Goal: Task Accomplishment & Management: Manage account settings

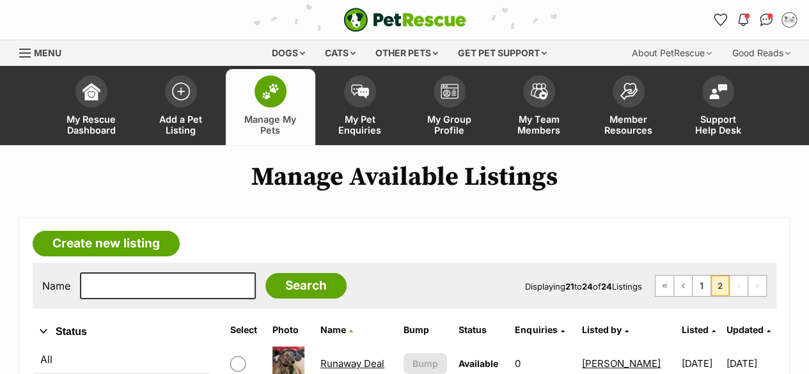
click at [273, 104] on span at bounding box center [271, 92] width 32 height 32
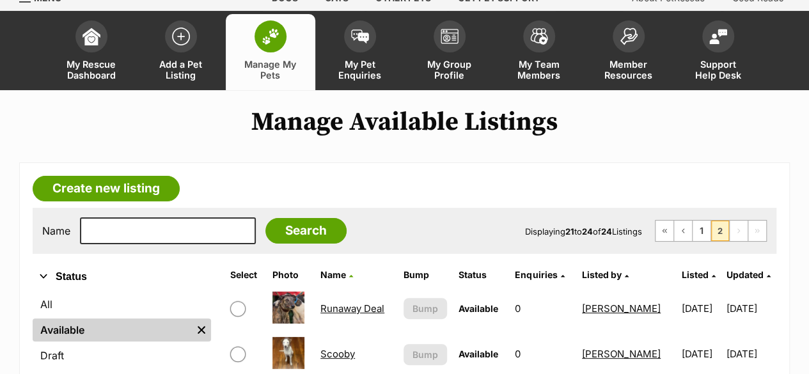
scroll to position [128, 0]
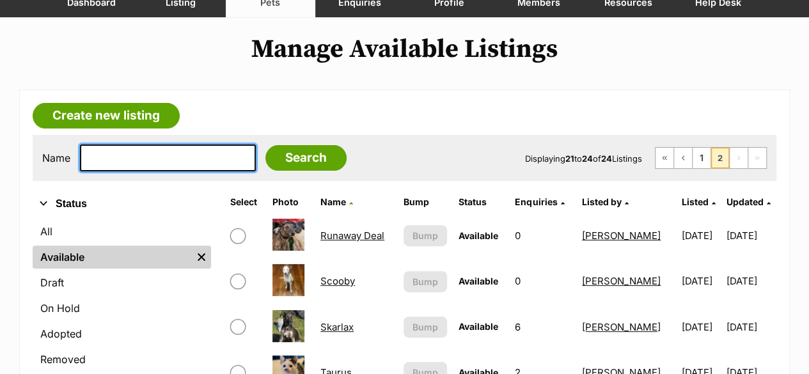
click at [102, 166] on input "text" at bounding box center [168, 158] width 176 height 27
type input "sc"
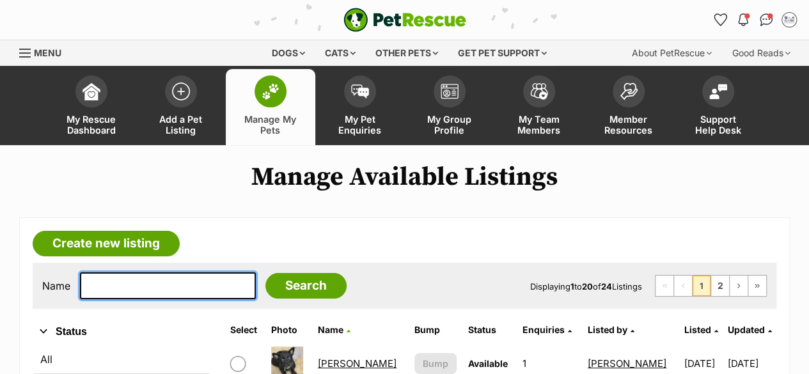
click at [93, 280] on input "text" at bounding box center [168, 286] width 176 height 27
type input "scooby"
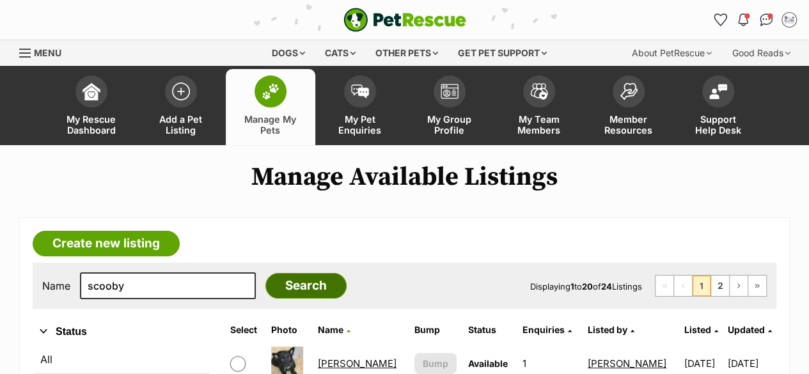
drag, startPoint x: 280, startPoint y: 286, endPoint x: 271, endPoint y: 280, distance: 10.1
click at [277, 281] on input "Search" at bounding box center [306, 286] width 81 height 26
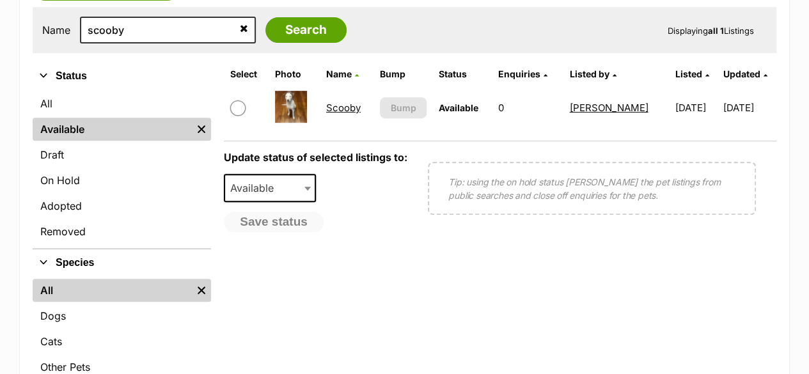
scroll to position [256, 0]
click at [347, 106] on link "Scooby" at bounding box center [343, 108] width 35 height 12
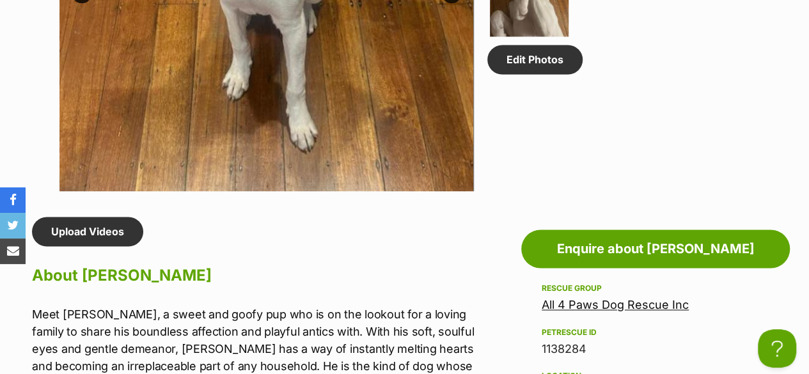
scroll to position [896, 0]
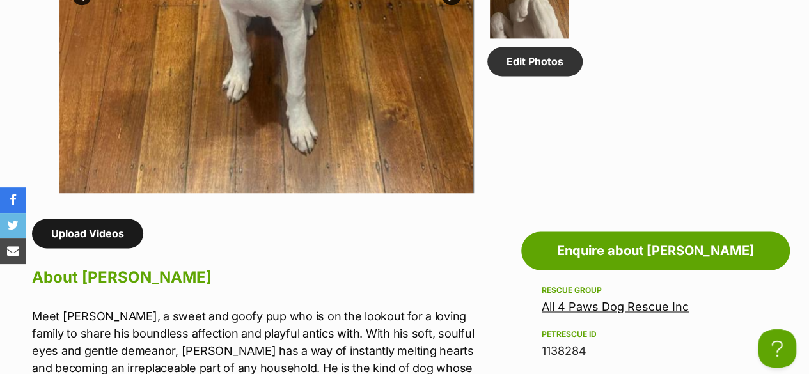
click at [86, 228] on link "Upload Videos" at bounding box center [87, 233] width 111 height 29
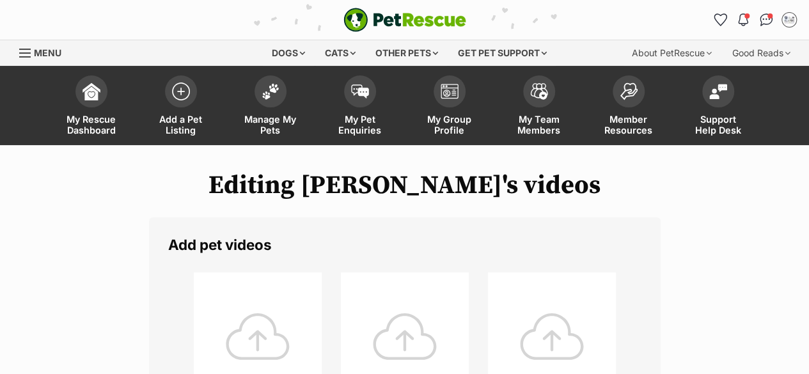
click at [237, 305] on div at bounding box center [258, 337] width 128 height 128
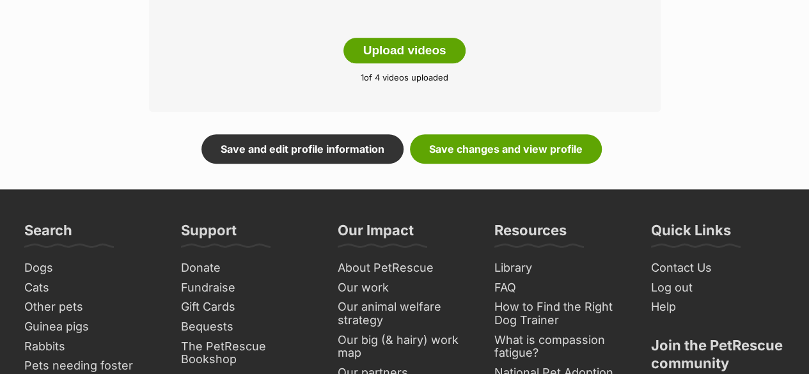
scroll to position [640, 0]
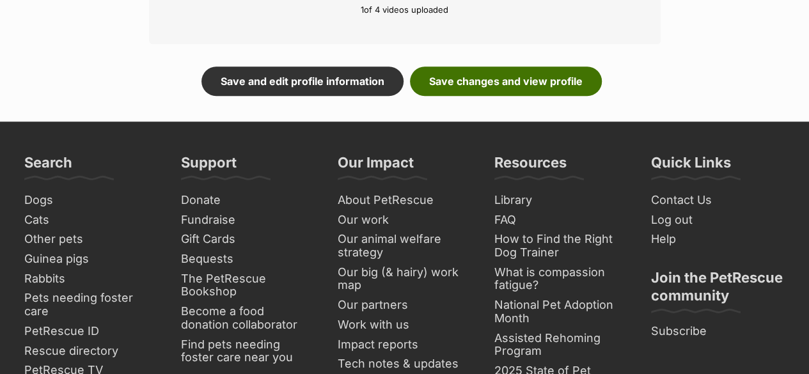
click at [463, 79] on link "Save changes and view profile" at bounding box center [506, 81] width 192 height 29
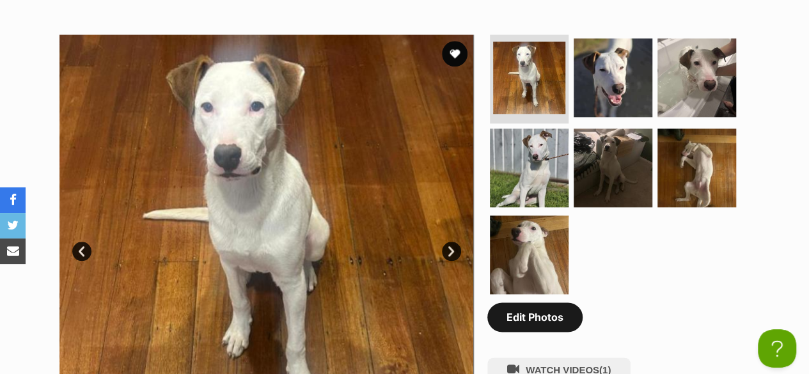
click at [566, 323] on link "Edit Photos" at bounding box center [535, 317] width 95 height 29
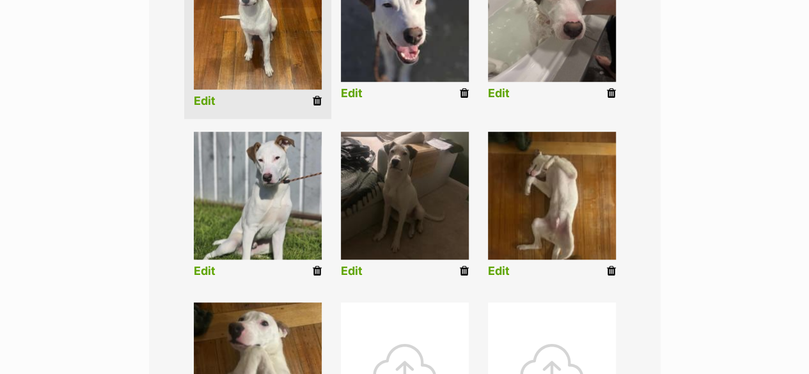
scroll to position [384, 0]
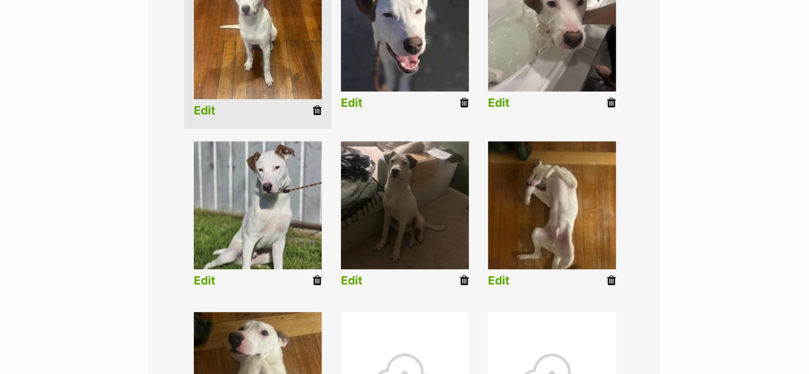
drag, startPoint x: 463, startPoint y: 283, endPoint x: 455, endPoint y: 85, distance: 197.9
click at [463, 283] on icon at bounding box center [464, 281] width 9 height 12
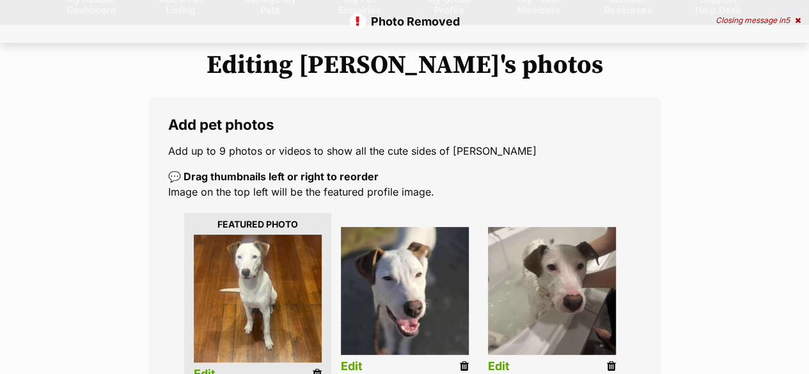
scroll to position [256, 0]
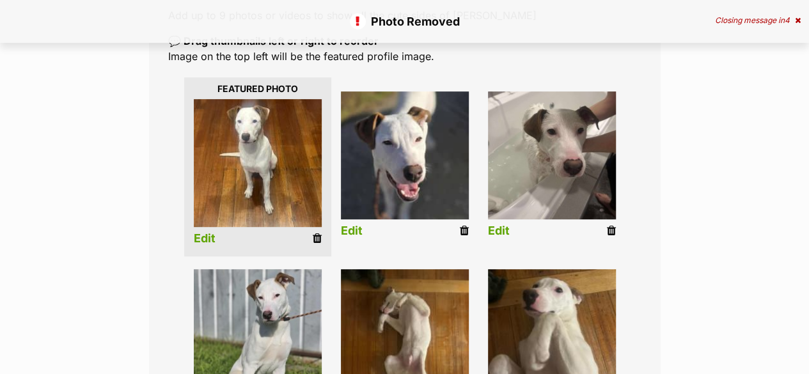
click at [314, 239] on icon at bounding box center [317, 239] width 9 height 12
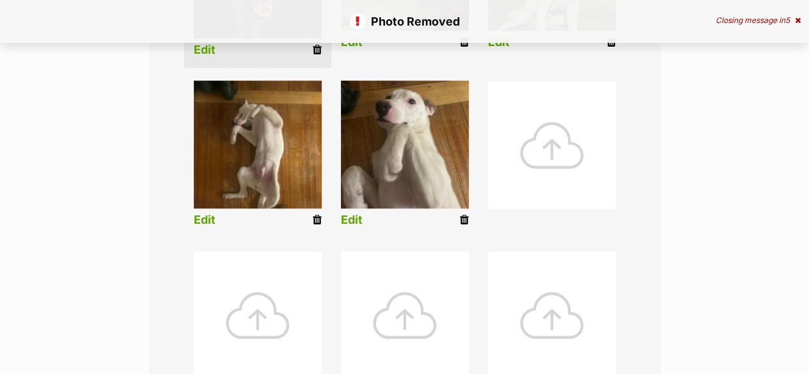
scroll to position [448, 0]
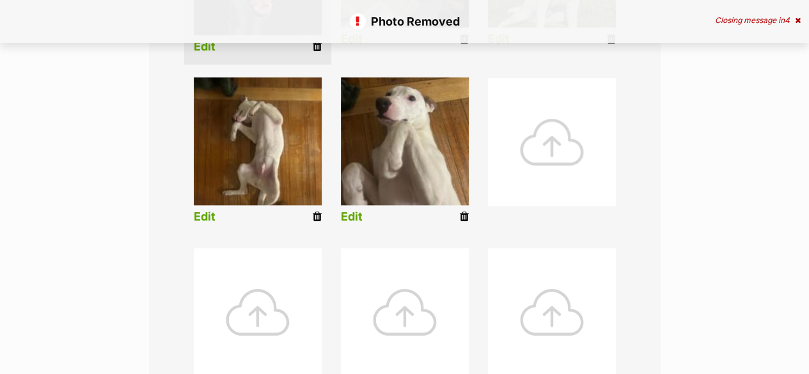
click at [556, 129] on div at bounding box center [552, 142] width 128 height 128
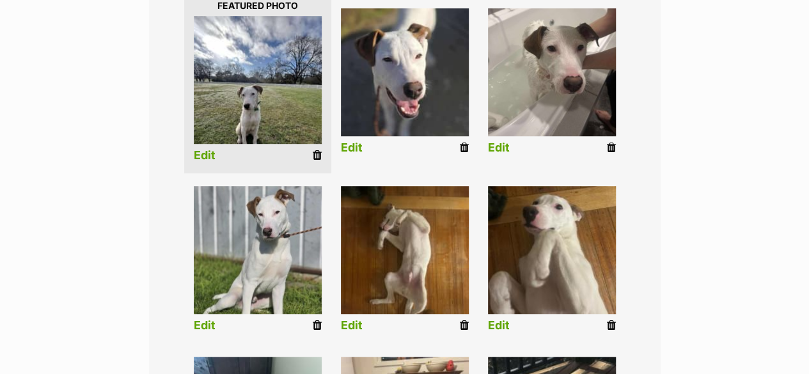
scroll to position [312, 0]
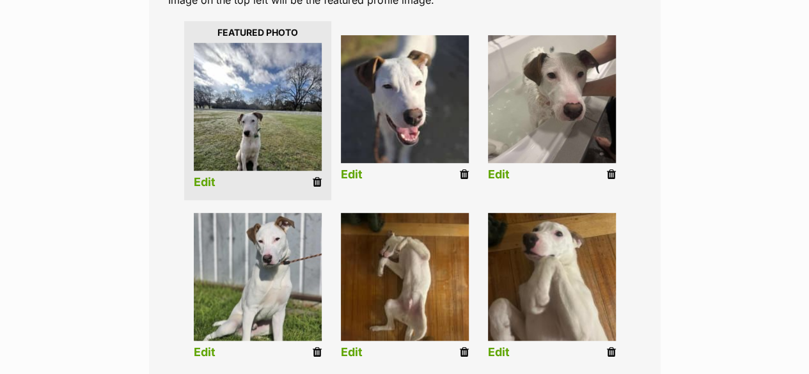
drag, startPoint x: 210, startPoint y: 183, endPoint x: 228, endPoint y: 187, distance: 18.3
click at [211, 183] on link "Edit" at bounding box center [205, 182] width 22 height 13
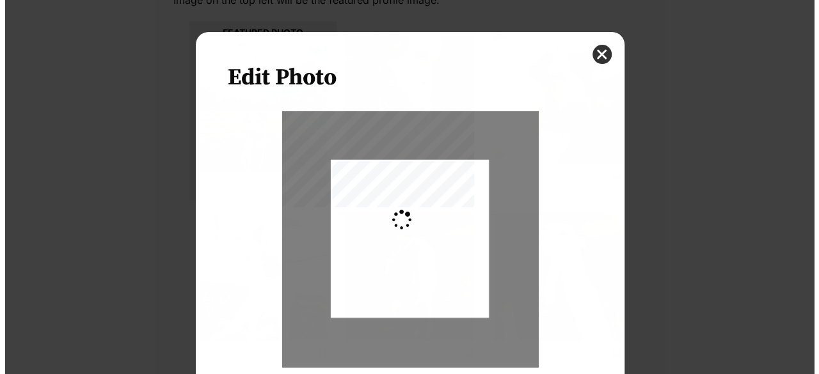
scroll to position [0, 0]
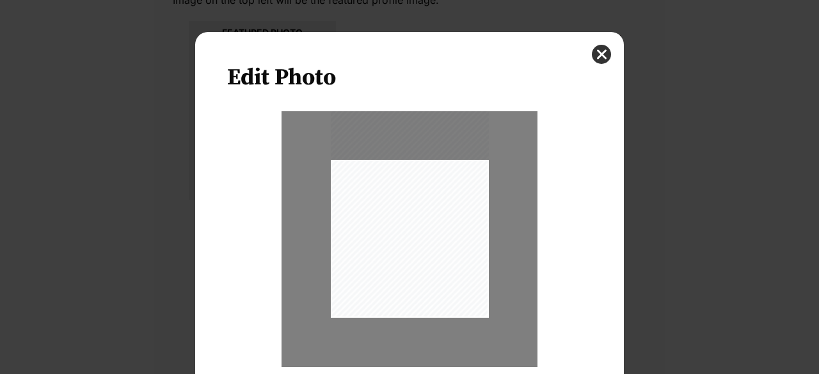
drag, startPoint x: 463, startPoint y: 275, endPoint x: 486, endPoint y: 224, distance: 55.6
click at [486, 224] on div "Dialog Window - Close (Press escape to close)" at bounding box center [410, 239] width 256 height 256
drag, startPoint x: 412, startPoint y: 283, endPoint x: 429, endPoint y: 283, distance: 17.3
click at [429, 283] on div "Dialog Window - Close (Press escape to close)" at bounding box center [426, 197] width 255 height 339
type input "0.4332"
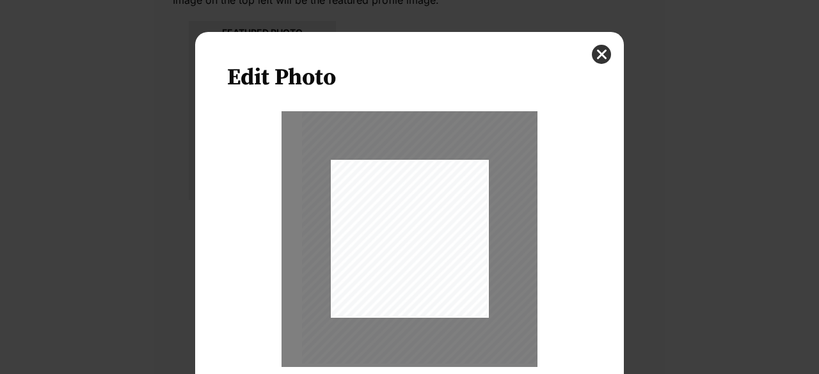
click at [550, 188] on div "Zoom" at bounding box center [409, 257] width 365 height 292
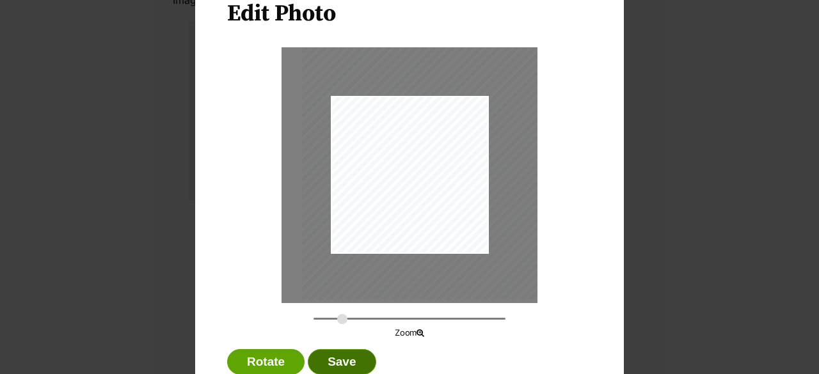
drag, startPoint x: 353, startPoint y: 355, endPoint x: 518, endPoint y: 330, distance: 167.1
click at [353, 355] on button "Save" at bounding box center [342, 362] width 68 height 26
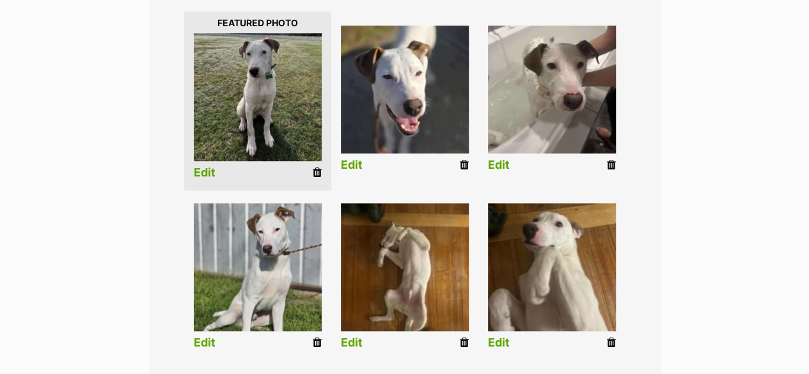
scroll to position [504, 0]
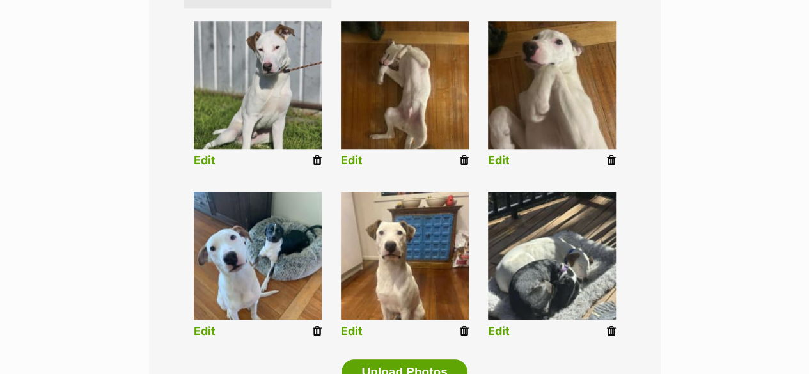
click at [360, 328] on link "Edit" at bounding box center [352, 331] width 22 height 13
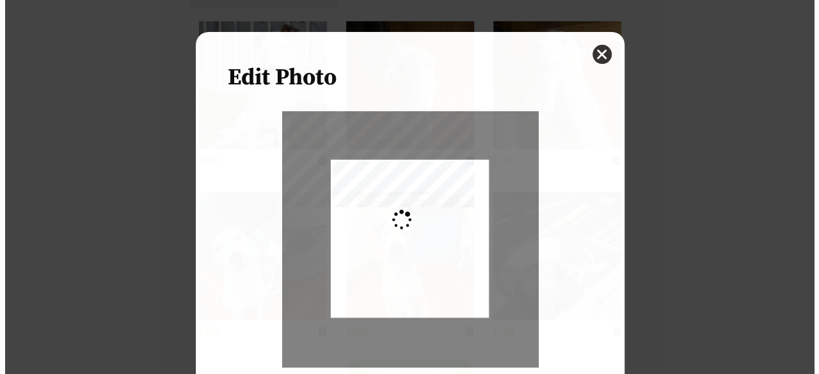
scroll to position [0, 0]
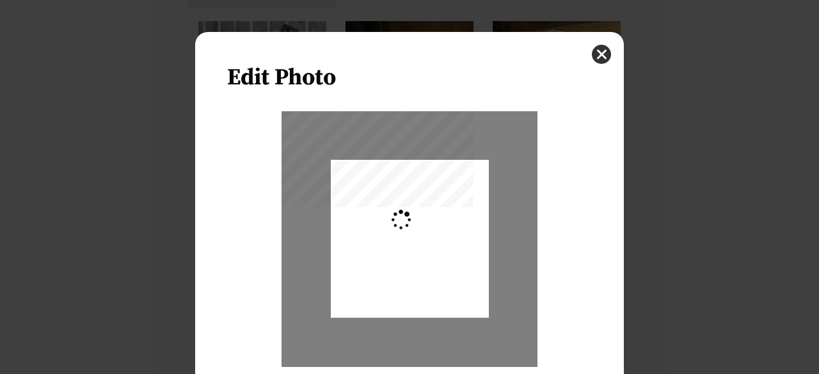
type input "0.2744"
click at [459, 278] on div "Dialog Window - Close (Press escape to close)" at bounding box center [410, 239] width 158 height 211
click at [550, 260] on div "Zoom" at bounding box center [409, 257] width 365 height 292
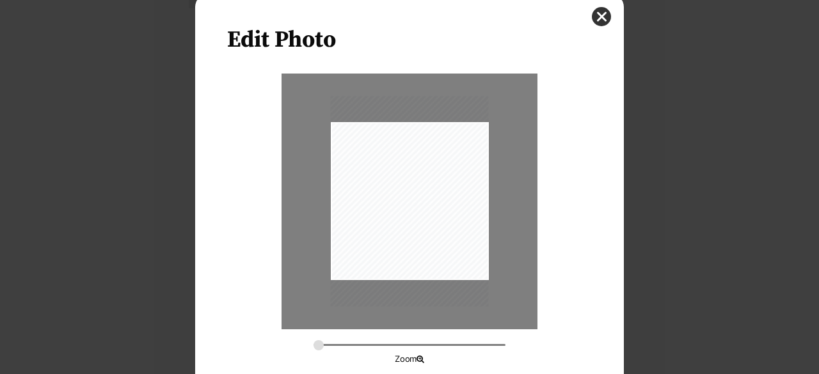
scroll to position [102, 0]
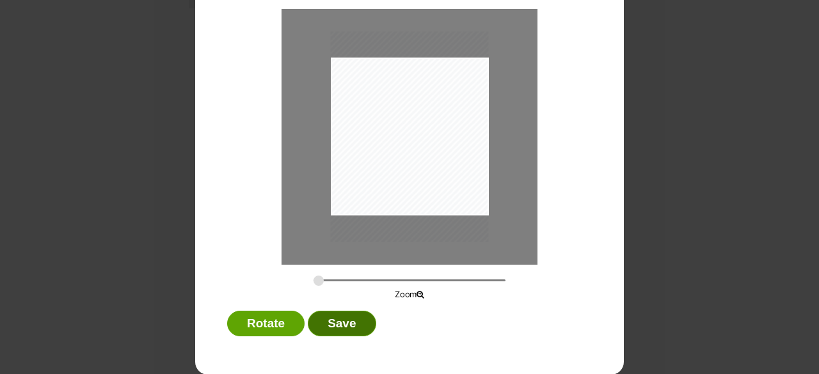
drag, startPoint x: 306, startPoint y: 318, endPoint x: 329, endPoint y: 313, distance: 23.6
click at [317, 315] on button "Save" at bounding box center [342, 324] width 68 height 26
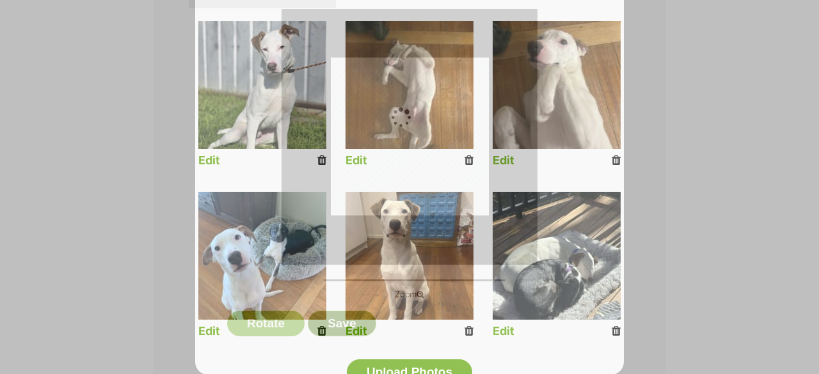
click at [346, 312] on button "Save" at bounding box center [342, 324] width 68 height 26
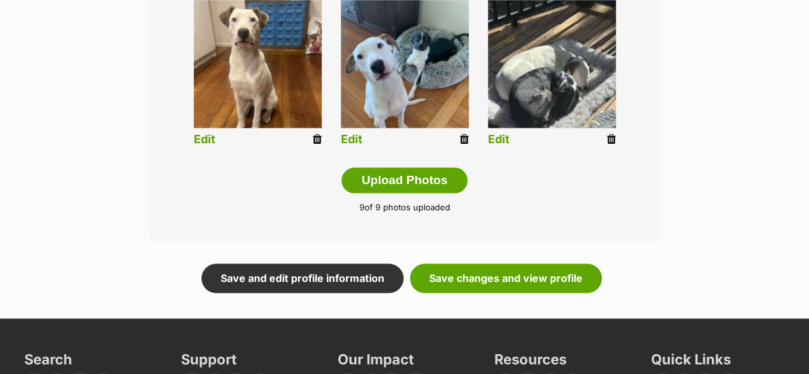
scroll to position [760, 0]
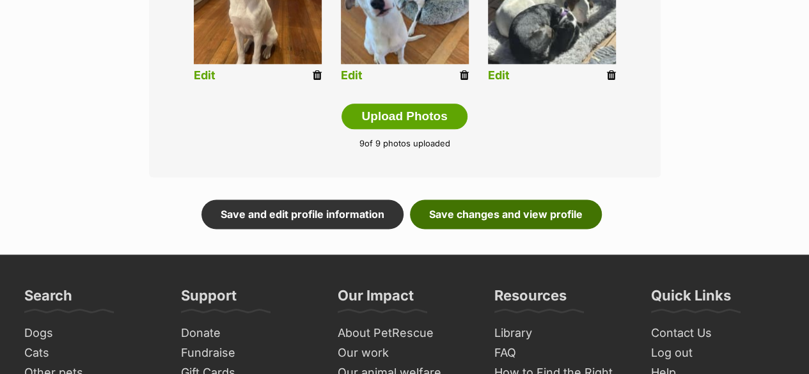
click at [541, 222] on link "Save changes and view profile" at bounding box center [506, 214] width 192 height 29
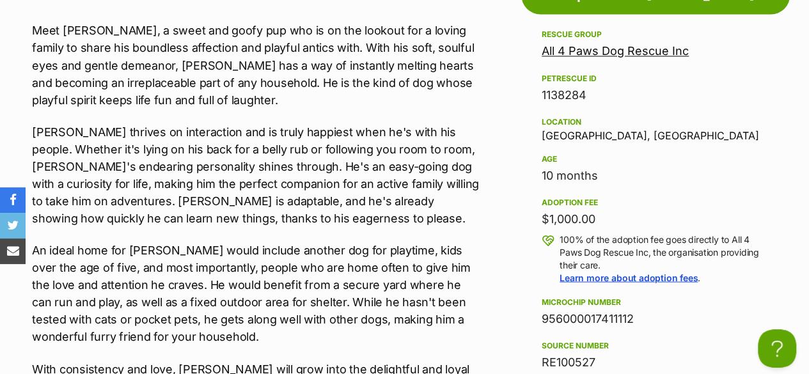
scroll to position [1216, 0]
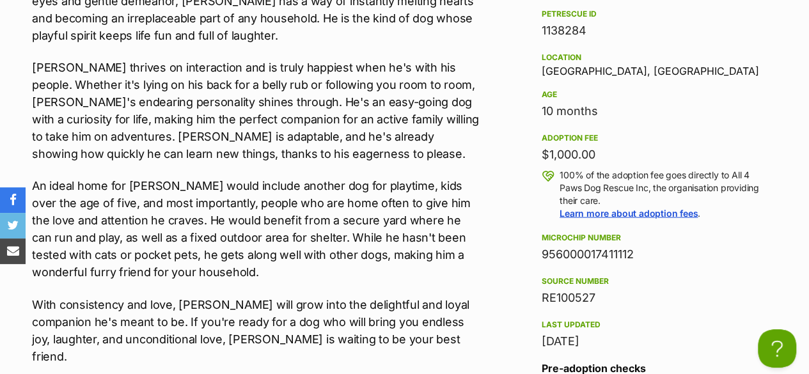
click at [377, 188] on p "An ideal home for Scooby would include another dog for playtime, kids over the …" at bounding box center [257, 229] width 450 height 104
click at [377, 186] on p "An ideal home for Scooby would include another dog for playtime, kids over the …" at bounding box center [257, 229] width 450 height 104
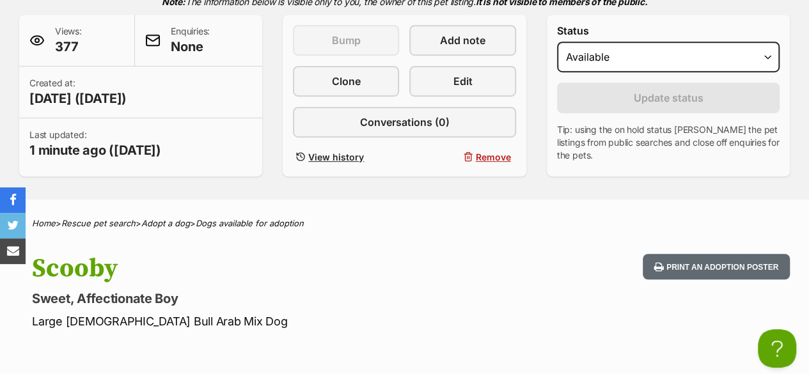
scroll to position [128, 0]
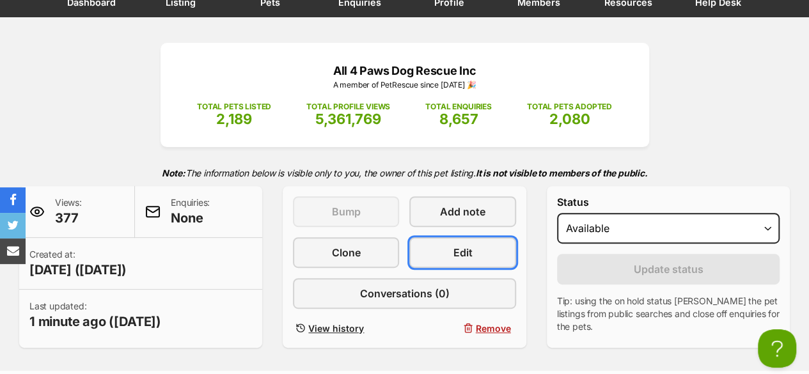
drag, startPoint x: 476, startPoint y: 254, endPoint x: 388, endPoint y: 219, distance: 94.8
click at [475, 254] on link "Edit" at bounding box center [463, 252] width 106 height 31
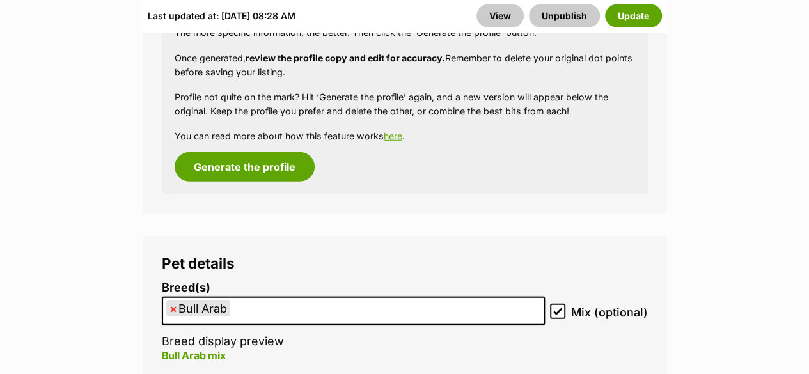
scroll to position [1728, 0]
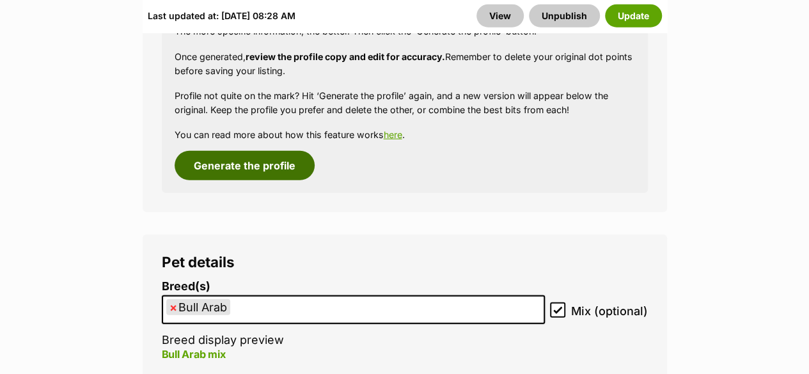
drag, startPoint x: 246, startPoint y: 145, endPoint x: 441, endPoint y: 132, distance: 195.6
click at [246, 151] on button "Generate the profile" at bounding box center [245, 165] width 140 height 29
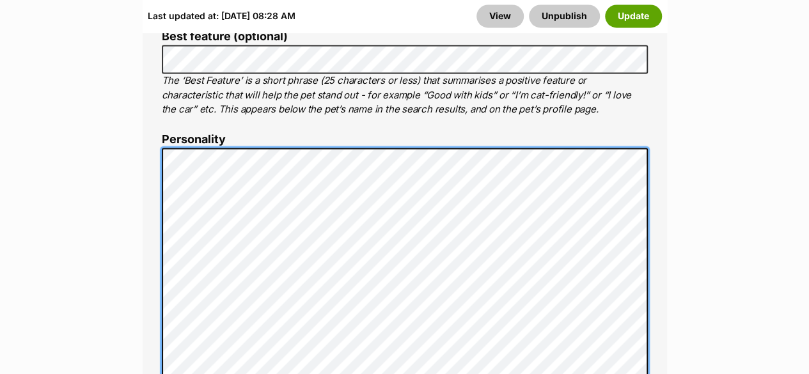
scroll to position [0, 0]
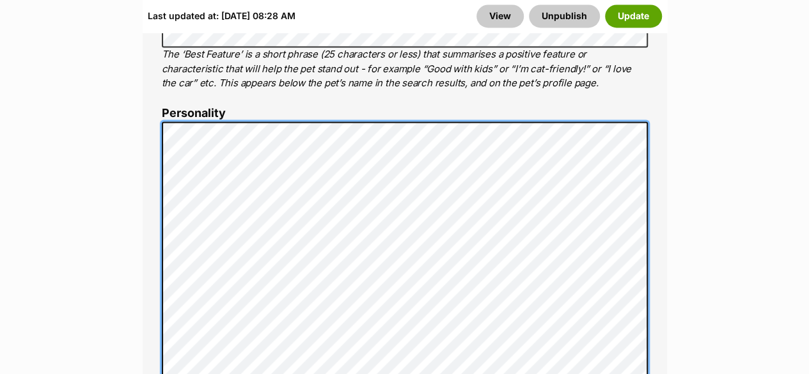
scroll to position [966, 0]
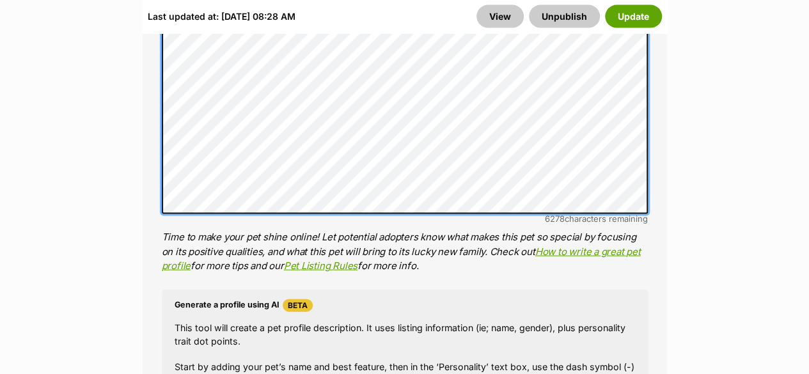
scroll to position [1478, 0]
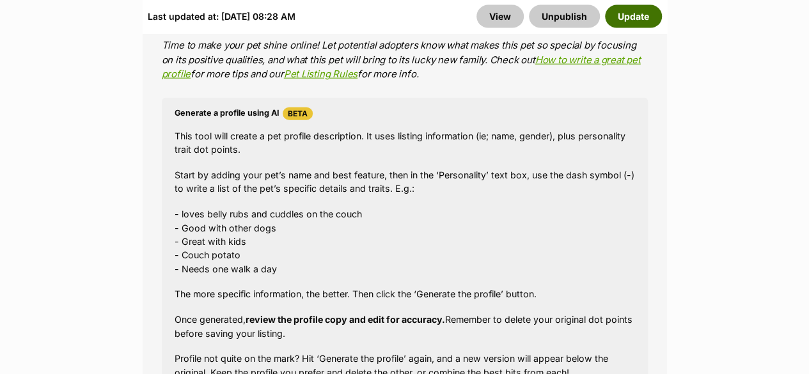
click at [647, 19] on button "Update" at bounding box center [633, 15] width 57 height 23
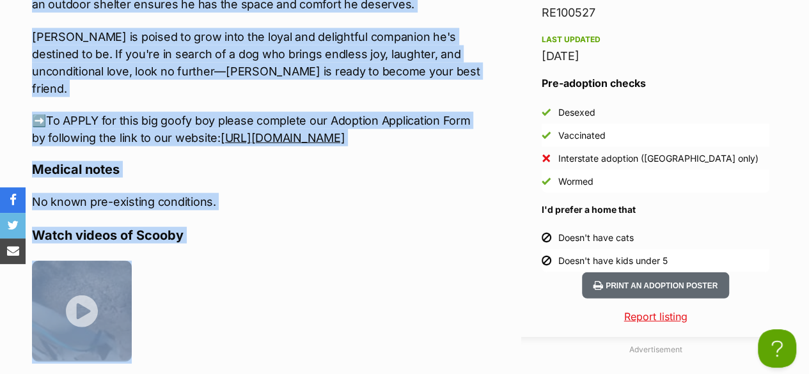
scroll to position [1513, 0]
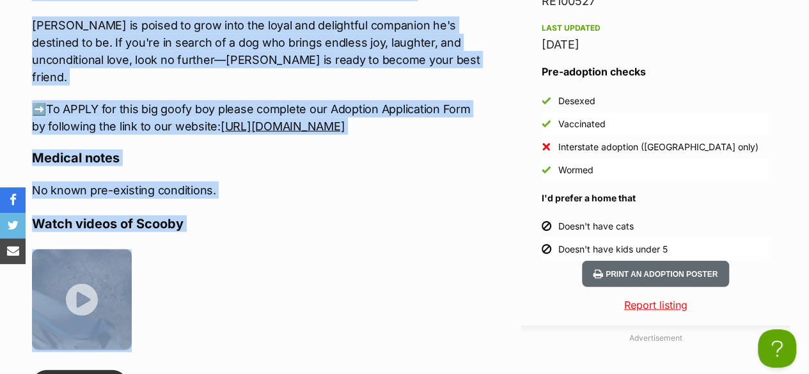
drag, startPoint x: 31, startPoint y: 164, endPoint x: 413, endPoint y: 136, distance: 383.7
click at [413, 136] on div "About [PERSON_NAME] Meet [PERSON_NAME], a sweet and goofy pup who's eagerly sea…" at bounding box center [250, 175] width 463 height 1117
copy div "Meet [PERSON_NAME], a sweet and goofy pup who's eagerly searching for a loving …"
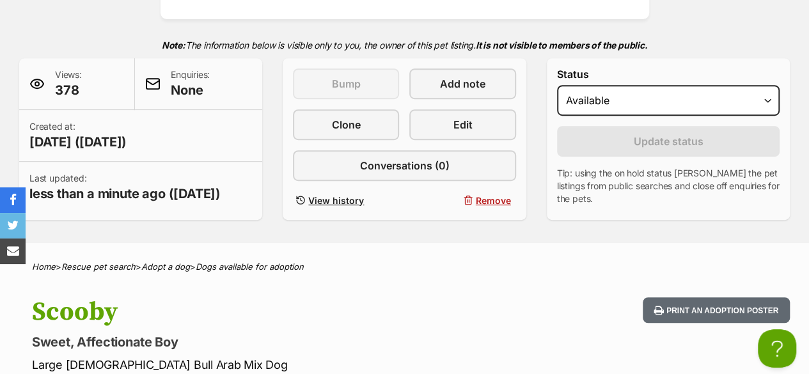
scroll to position [0, 0]
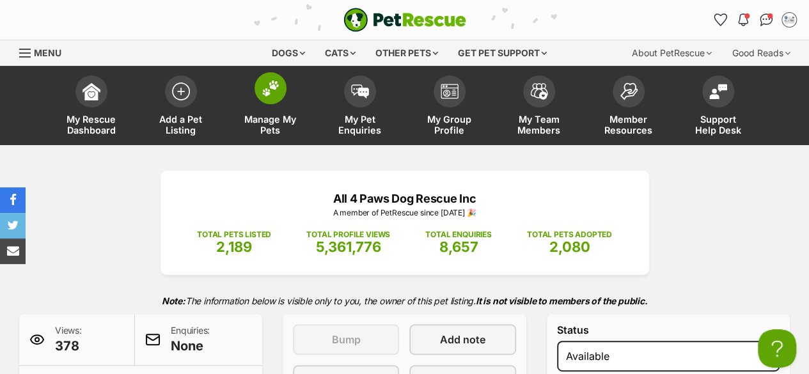
click at [275, 109] on link "Manage My Pets" at bounding box center [271, 107] width 90 height 76
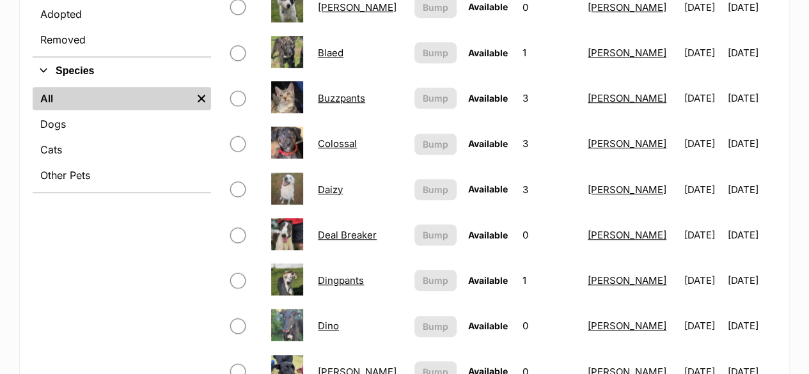
scroll to position [128, 0]
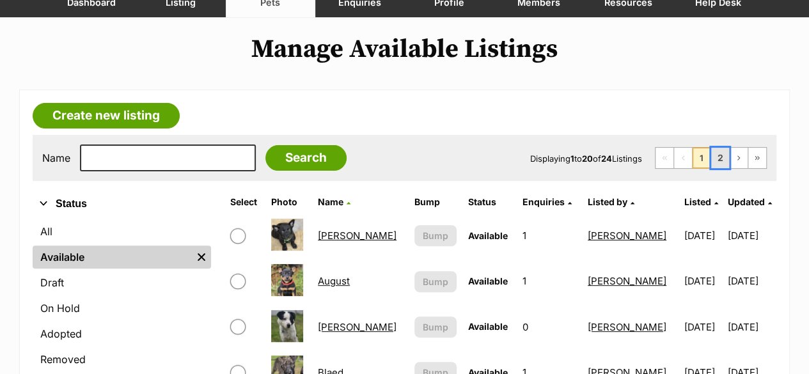
click at [723, 157] on link "2" at bounding box center [721, 158] width 18 height 20
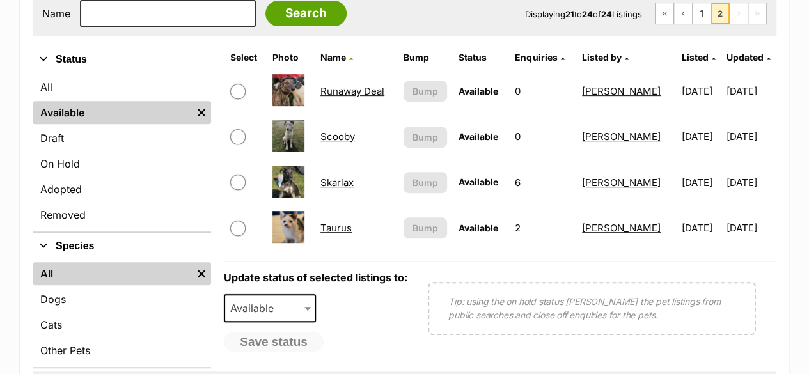
scroll to position [256, 0]
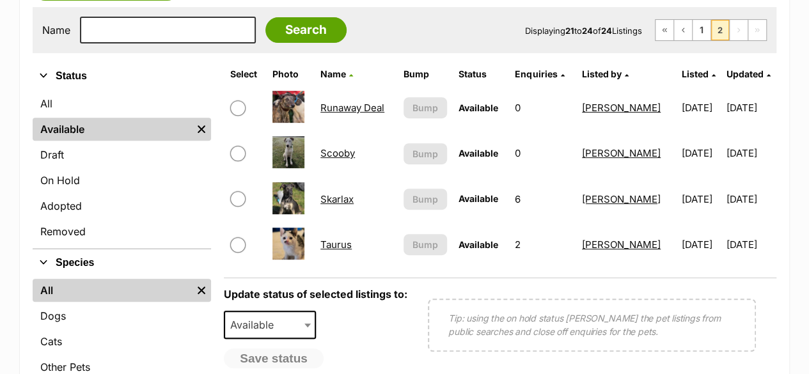
click at [333, 197] on link "Skarlax" at bounding box center [337, 199] width 33 height 12
